Goal: Information Seeking & Learning: Learn about a topic

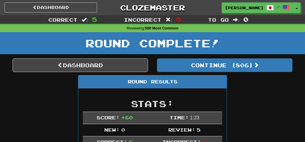
scroll to position [409, 0]
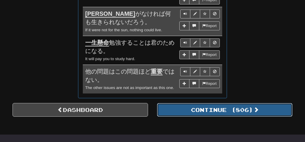
click at [202, 106] on button "Continue ( 806 )" at bounding box center [225, 110] width 136 height 14
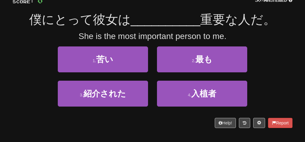
scroll to position [49, 0]
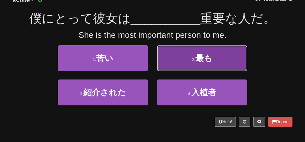
click at [223, 66] on button "2 . 最も" at bounding box center [202, 58] width 90 height 26
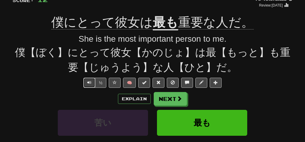
click at [89, 83] on span "Text-to-speech controls" at bounding box center [89, 83] width 4 height 4
click at [166, 98] on button "Next" at bounding box center [170, 99] width 33 height 14
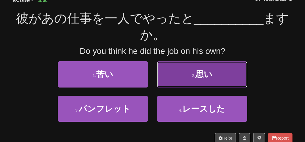
click at [209, 73] on span "思い" at bounding box center [204, 74] width 17 height 9
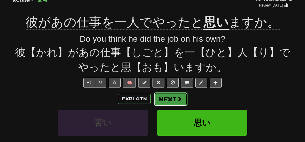
click at [169, 101] on button "Next" at bounding box center [170, 99] width 33 height 14
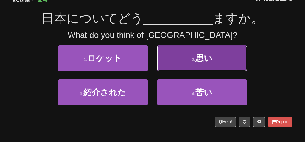
click at [196, 57] on button "2 . 思い" at bounding box center [202, 58] width 90 height 26
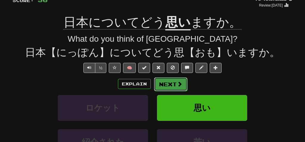
click at [175, 83] on button "Next" at bounding box center [170, 85] width 33 height 14
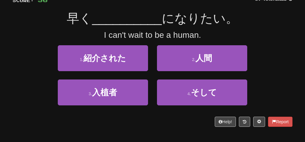
scroll to position [49, 0]
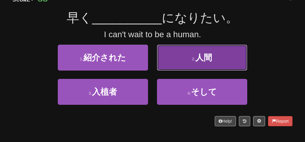
click at [188, 55] on button "2 . 人間" at bounding box center [202, 58] width 90 height 26
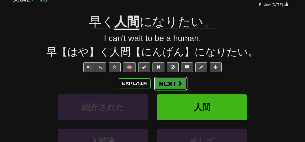
click at [170, 82] on button "Next" at bounding box center [170, 84] width 33 height 14
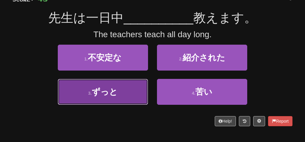
click at [127, 85] on button "3 . ずっと" at bounding box center [103, 92] width 90 height 26
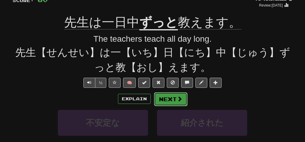
click at [167, 100] on button "Next" at bounding box center [170, 99] width 33 height 14
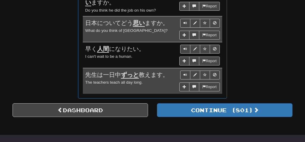
scroll to position [395, 0]
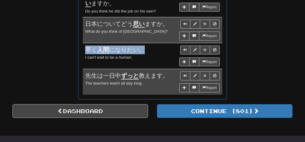
drag, startPoint x: 142, startPoint y: 49, endPoint x: 85, endPoint y: 49, distance: 57.3
click at [85, 49] on td "Report 早く 人間 になりたい。 I can't wait to be a human." at bounding box center [153, 56] width 140 height 26
copy span "早く 人間 になりたい。"
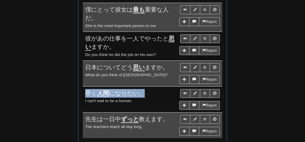
scroll to position [352, 0]
